Goal: Task Accomplishment & Management: Manage account settings

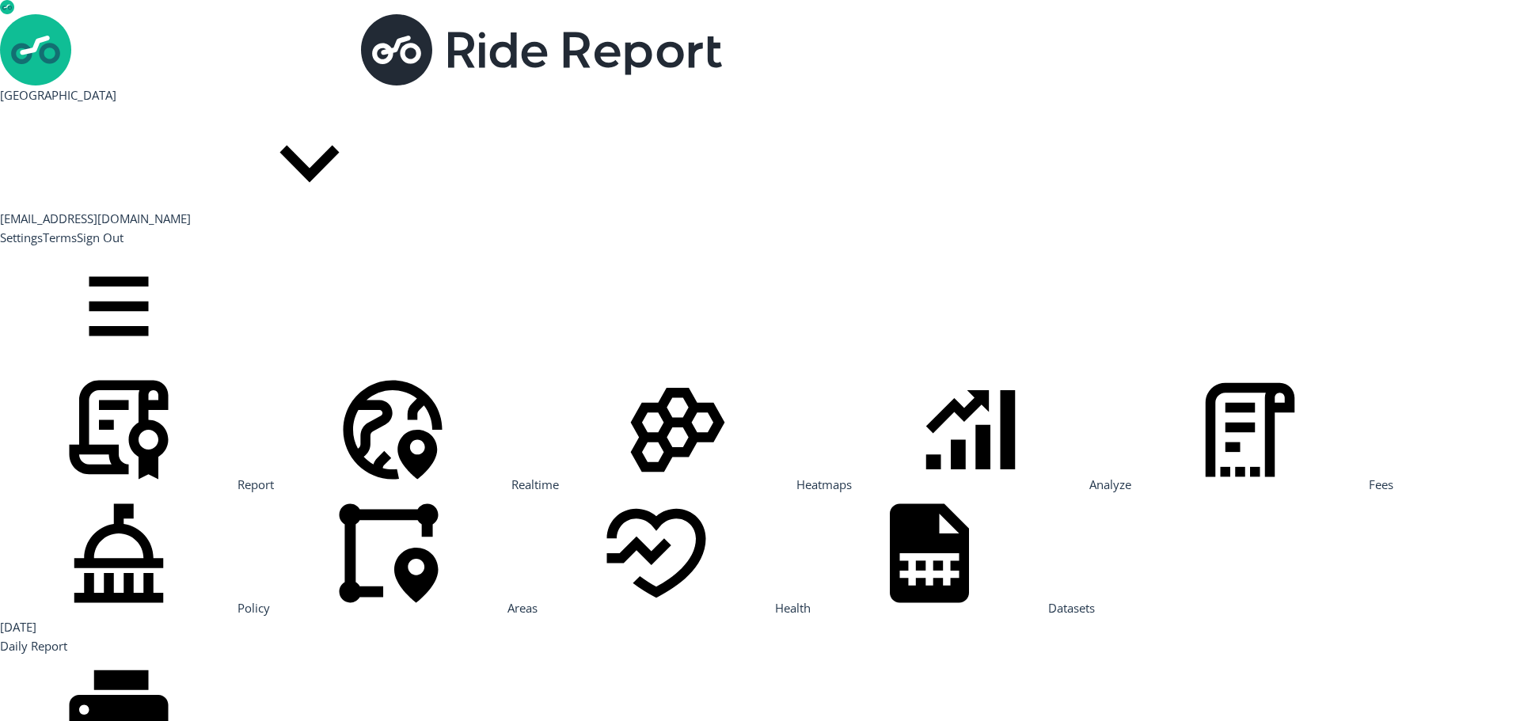
click at [54, 600] on link "Policy" at bounding box center [135, 608] width 270 height 16
